Goal: Check status: Check status

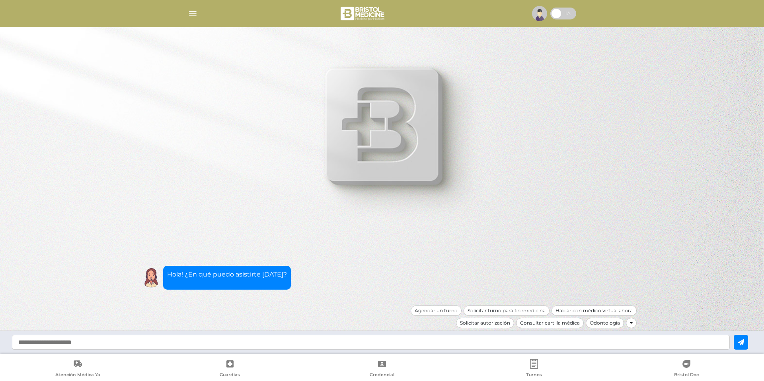
click at [196, 11] on img "button" at bounding box center [193, 14] width 10 height 10
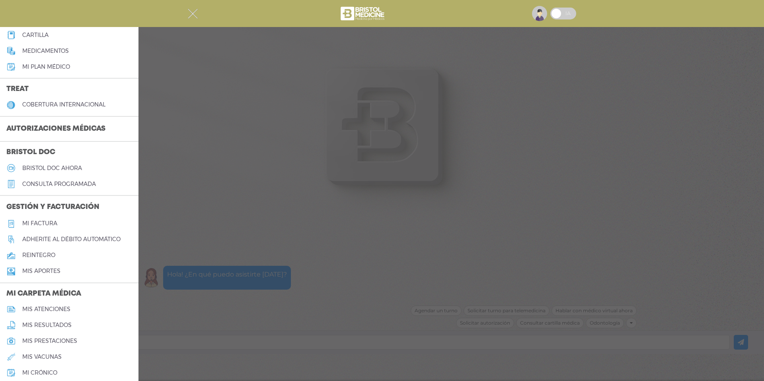
scroll to position [119, 0]
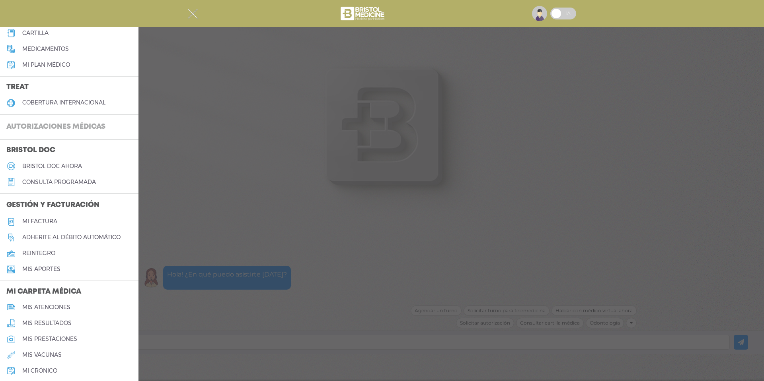
click at [60, 128] on h3 "Autorizaciones médicas" at bounding box center [56, 127] width 112 height 15
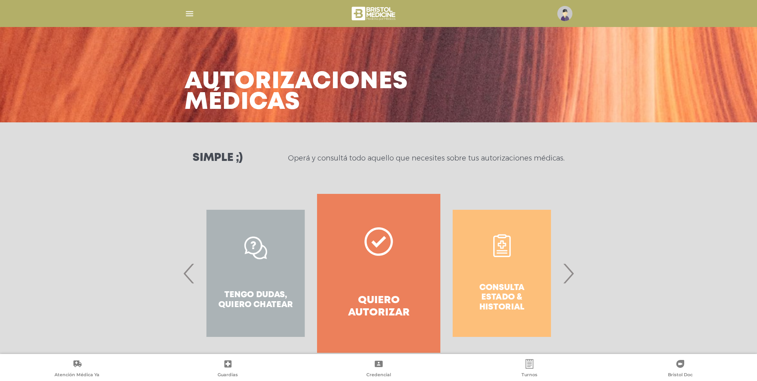
click at [488, 288] on div "Consulta estado & historial" at bounding box center [501, 273] width 123 height 159
click at [569, 273] on span "›" at bounding box center [568, 273] width 16 height 43
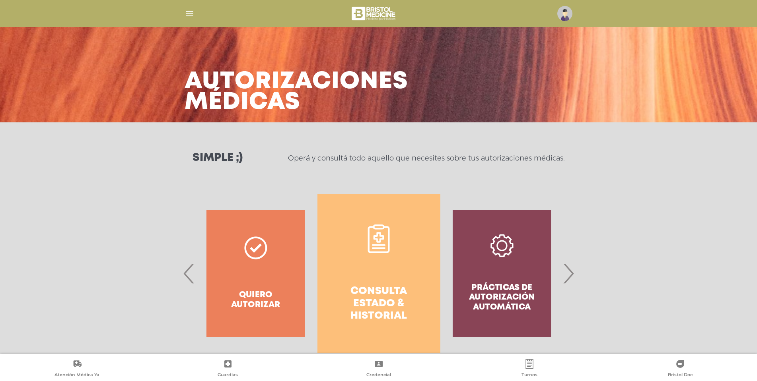
click at [371, 289] on h4 "Consulta estado & historial" at bounding box center [379, 304] width 94 height 37
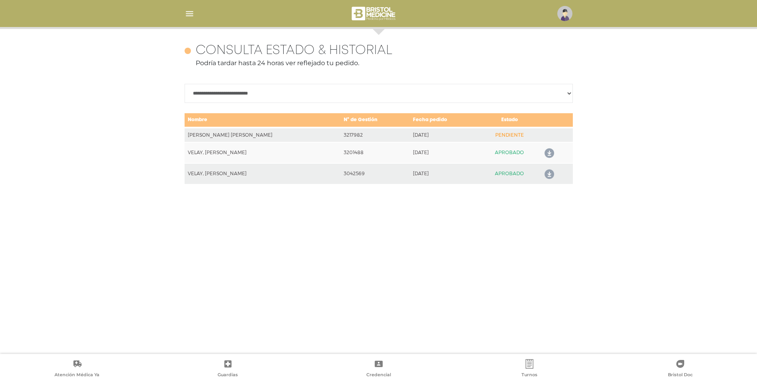
scroll to position [345, 0]
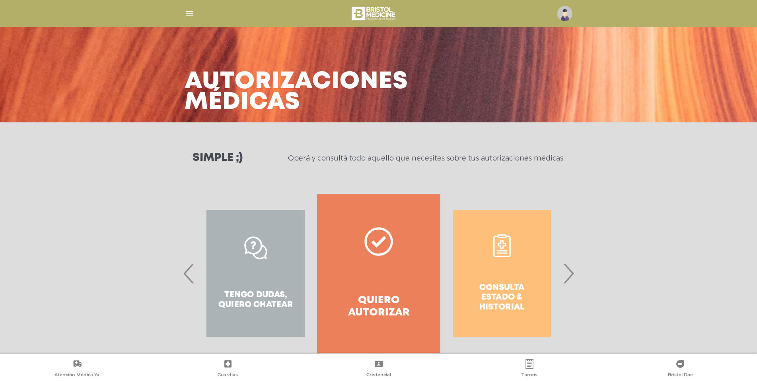
click at [572, 276] on span "›" at bounding box center [568, 273] width 16 height 43
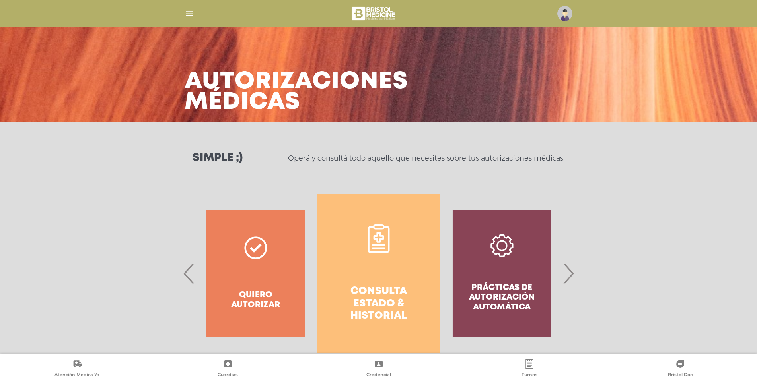
click at [385, 303] on h4 "Consulta estado & historial" at bounding box center [379, 304] width 94 height 37
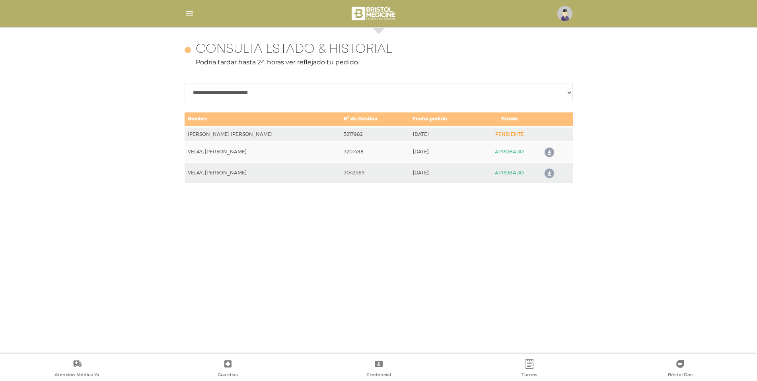
scroll to position [345, 0]
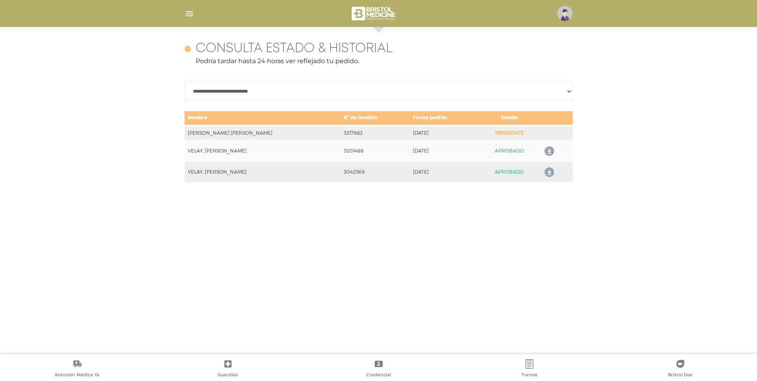
click at [544, 152] on icon at bounding box center [547, 151] width 13 height 13
